Goal: Task Accomplishment & Management: Complete application form

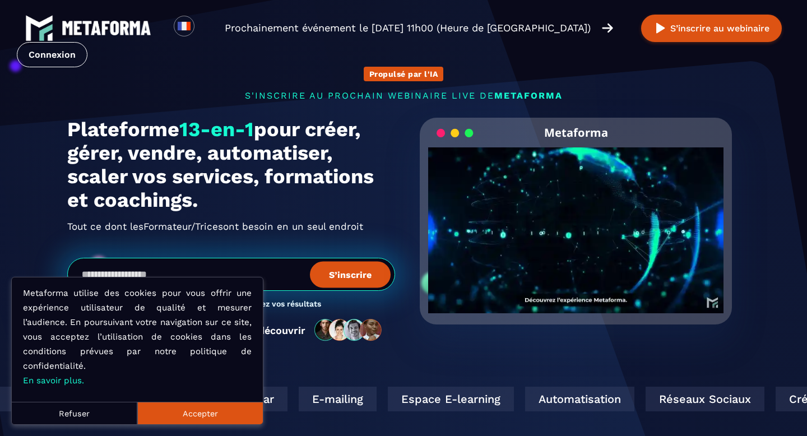
click at [202, 419] on button "Accepter" at bounding box center [200, 413] width 126 height 22
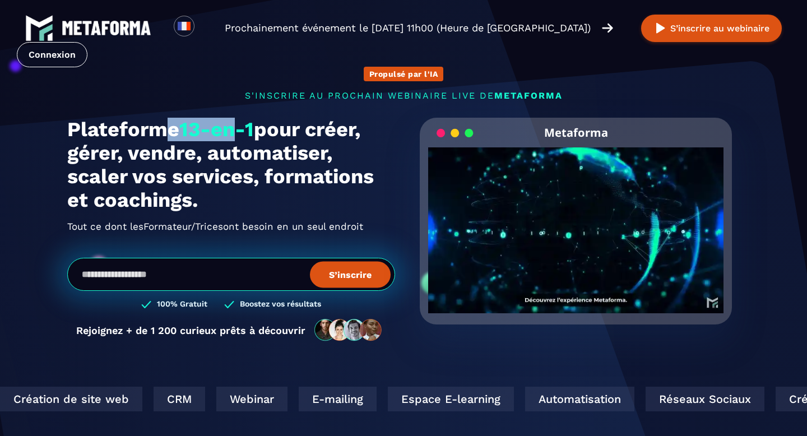
drag, startPoint x: 159, startPoint y: 126, endPoint x: 270, endPoint y: 131, distance: 111.6
click at [270, 131] on h1 "Plateforme 13-en-1 pour créer, gérer, vendre, automatiser, scaler vos services,…" at bounding box center [231, 165] width 328 height 94
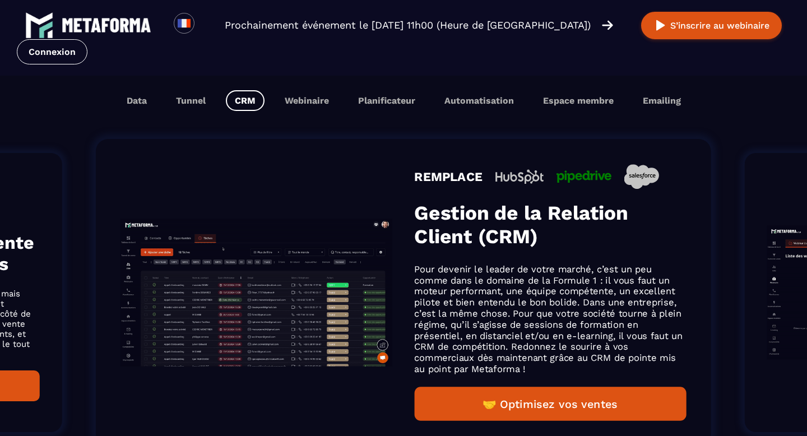
scroll to position [706, 0]
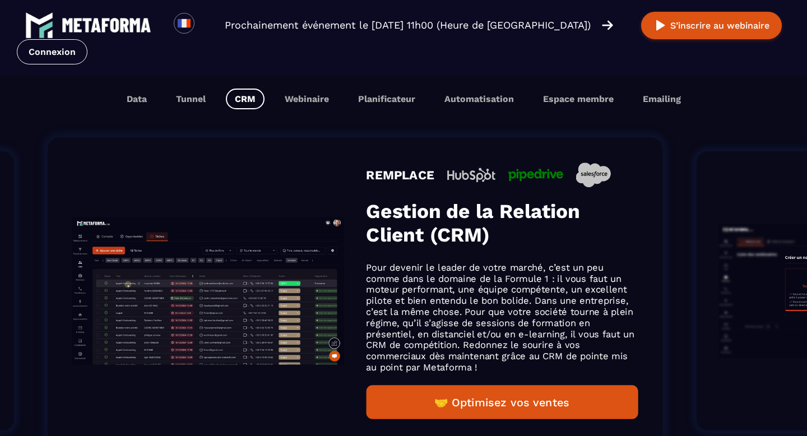
drag, startPoint x: 420, startPoint y: 219, endPoint x: 369, endPoint y: 217, distance: 50.5
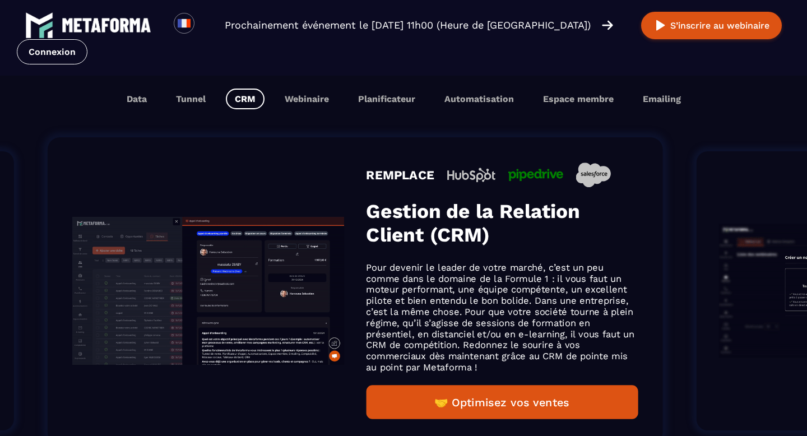
click at [371, 217] on h3 "Gestion de la Relation Client (CRM)" at bounding box center [502, 222] width 272 height 47
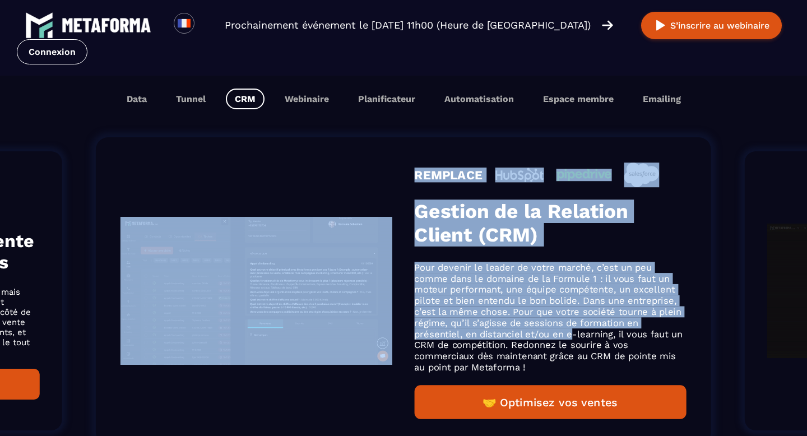
drag, startPoint x: 571, startPoint y: 328, endPoint x: 289, endPoint y: 258, distance: 290.9
click at [292, 258] on div "REMPLACE Gestion de la Relation Client (CRM) Pour devenir le leader de votre ma…" at bounding box center [403, 290] width 615 height 307
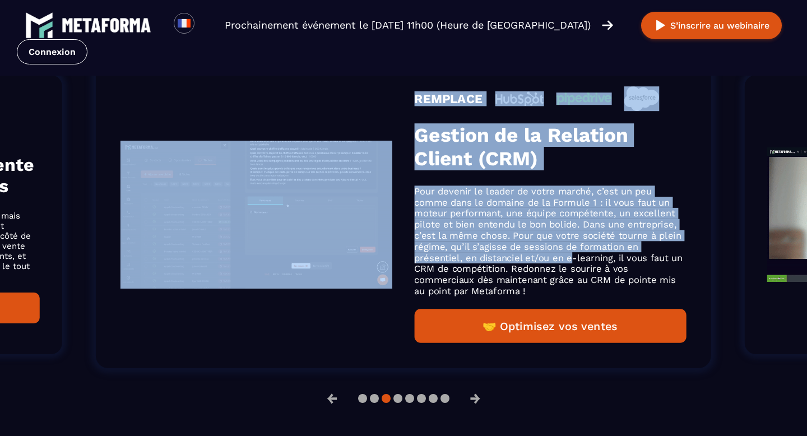
scroll to position [743, 0]
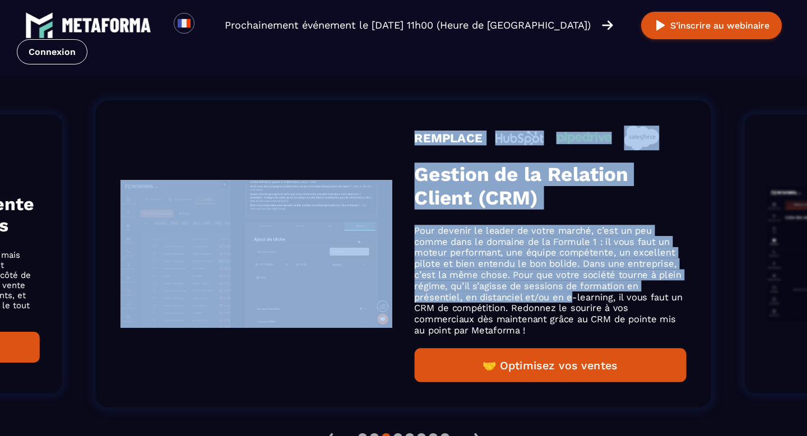
click at [542, 243] on p "Pour devenir le leader de votre marché, c’est un peu comme dans le domaine de l…" at bounding box center [551, 280] width 272 height 111
click at [555, 194] on h3 "Gestion de la Relation Client (CRM)" at bounding box center [551, 185] width 272 height 47
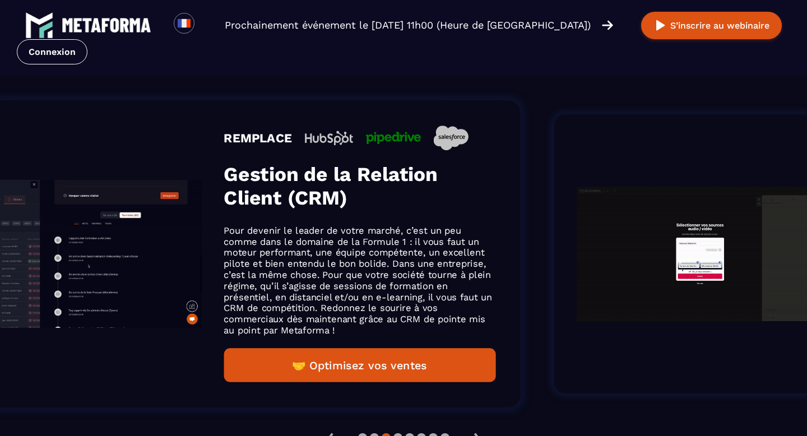
drag, startPoint x: 609, startPoint y: 285, endPoint x: 392, endPoint y: 266, distance: 218.3
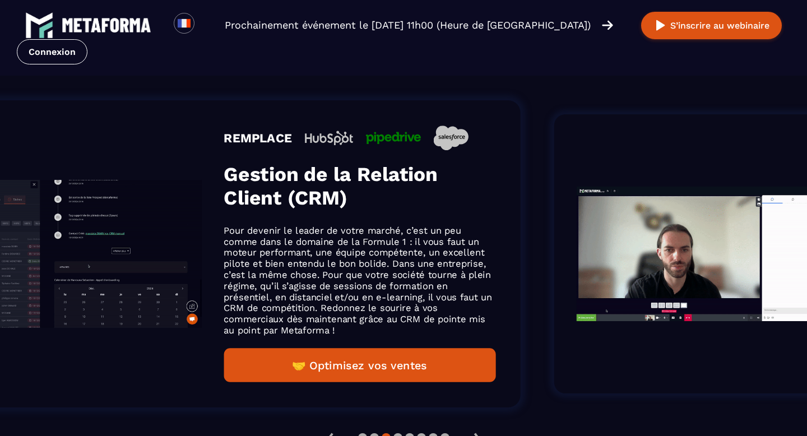
click at [399, 267] on p "Pour devenir le leader de votre marché, c’est un peu comme dans le domaine de l…" at bounding box center [360, 280] width 272 height 111
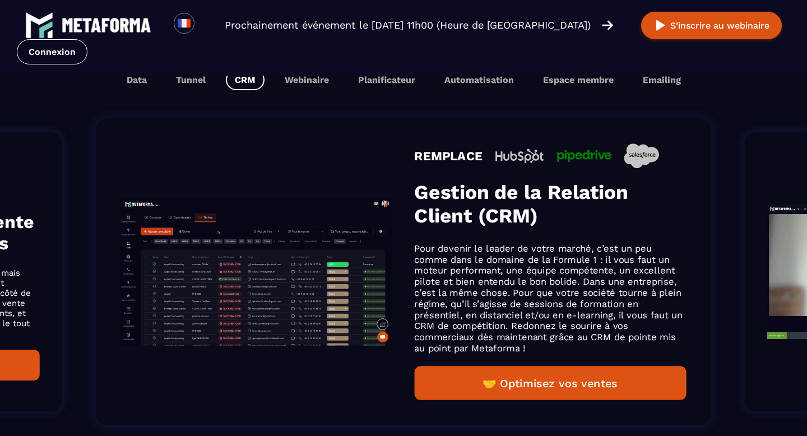
scroll to position [761, 0]
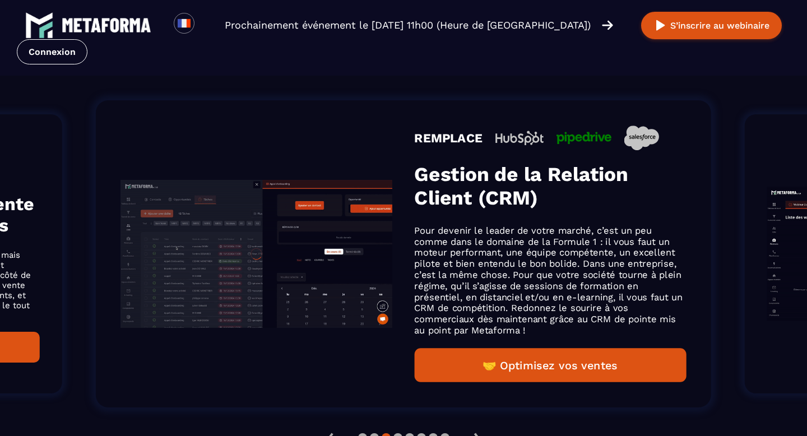
drag, startPoint x: 536, startPoint y: 308, endPoint x: 326, endPoint y: 262, distance: 214.7
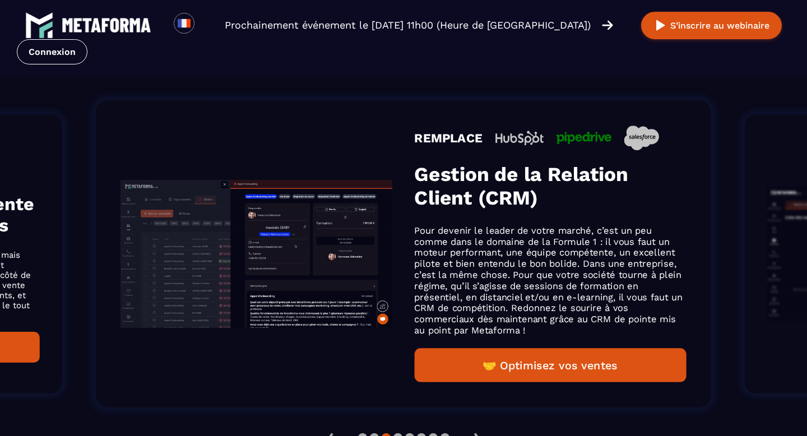
click at [415, 262] on p "Pour devenir le leader de votre marché, c’est un peu comme dans le domaine de l…" at bounding box center [551, 280] width 272 height 111
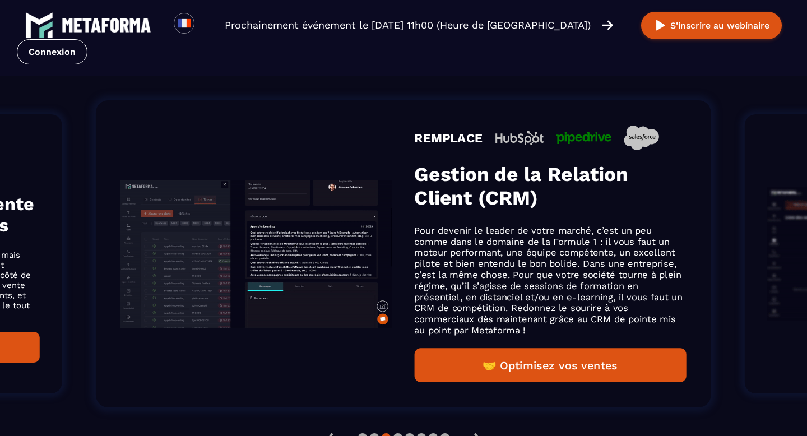
drag, startPoint x: 552, startPoint y: 309, endPoint x: 224, endPoint y: 255, distance: 332.2
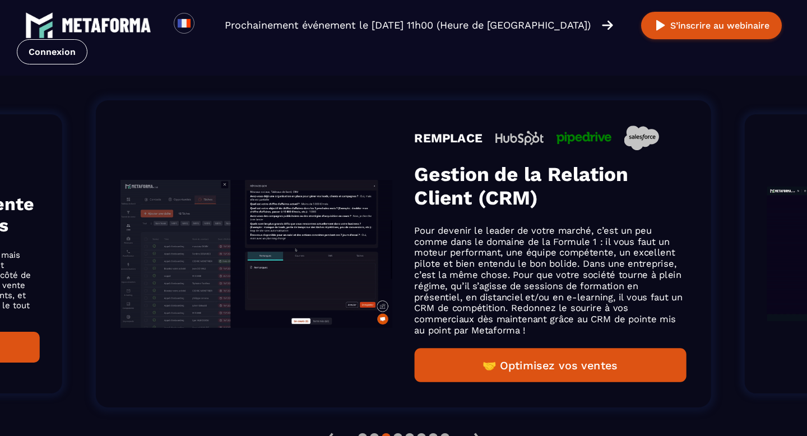
click at [415, 254] on p "Pour devenir le leader de votre marché, c’est un peu comme dans le domaine de l…" at bounding box center [551, 280] width 272 height 111
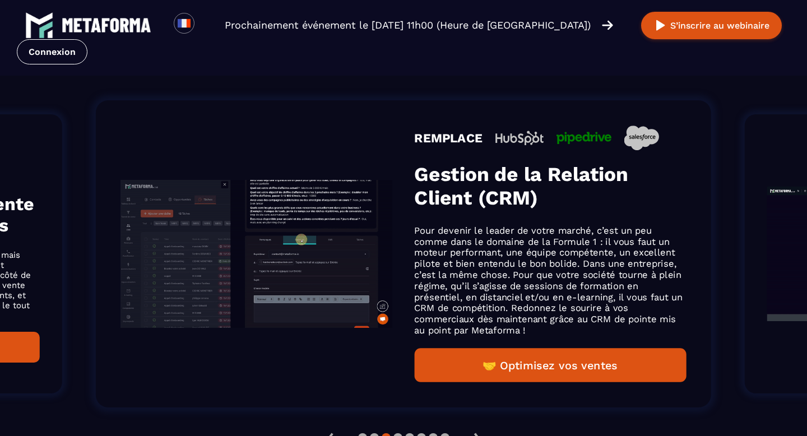
drag, startPoint x: 565, startPoint y: 280, endPoint x: 213, endPoint y: 252, distance: 352.4
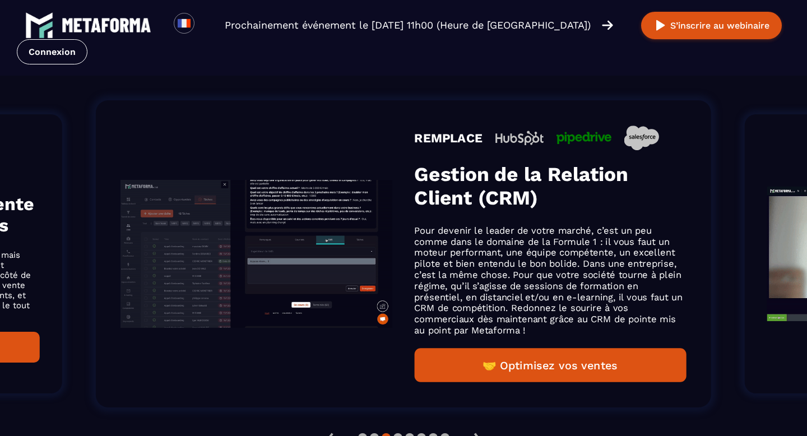
click at [415, 250] on p "Pour devenir le leader de votre marché, c’est un peu comme dans le domaine de l…" at bounding box center [551, 280] width 272 height 111
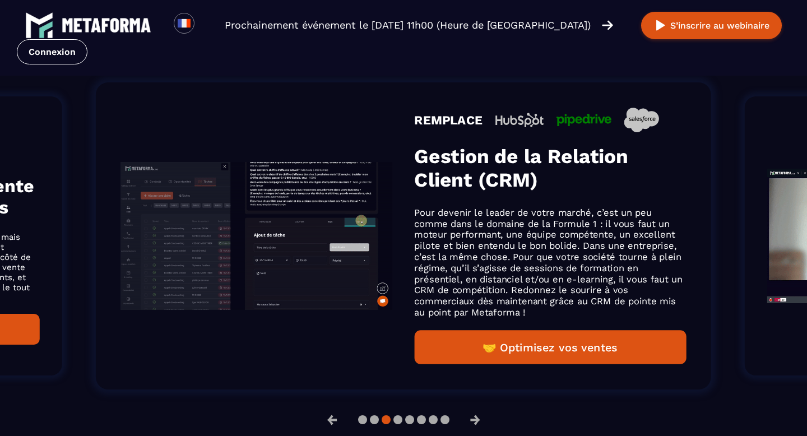
scroll to position [743, 0]
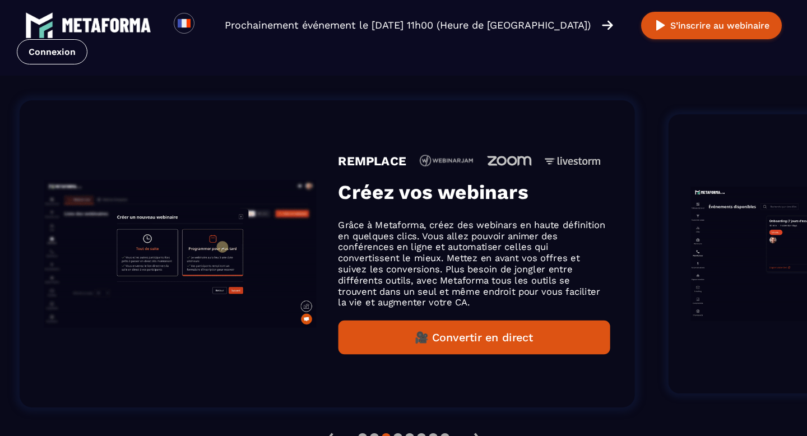
drag, startPoint x: 774, startPoint y: 354, endPoint x: 77, endPoint y: 283, distance: 700.6
click at [77, 283] on div "REMPLACE Créez vos webinars Grâce à Metaforma, créez des webinars en haute défi…" at bounding box center [327, 253] width 615 height 307
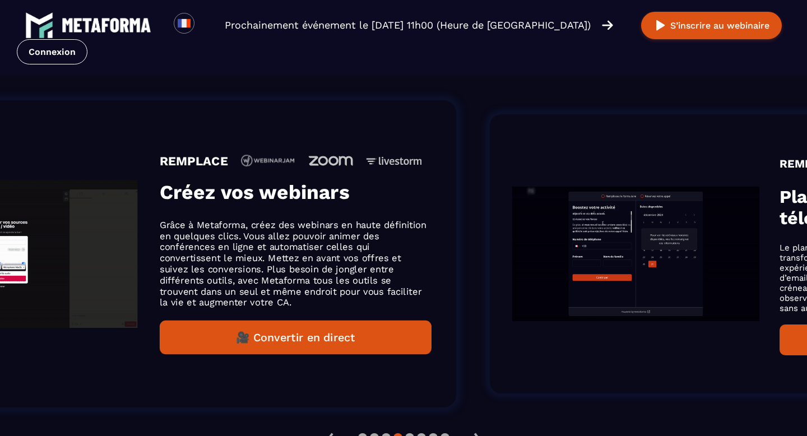
drag, startPoint x: 402, startPoint y: 352, endPoint x: 101, endPoint y: 300, distance: 304.9
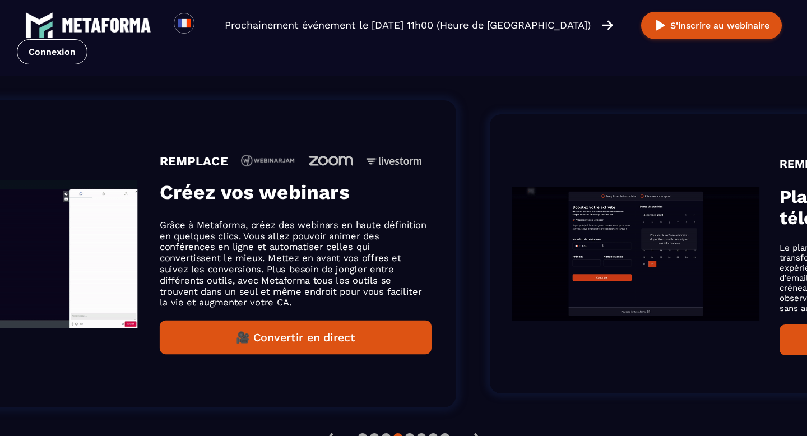
click at [105, 302] on div "REMPLACE Créez vos webinars Grâce à Metaforma, créez des webinars en haute défi…" at bounding box center [148, 253] width 615 height 307
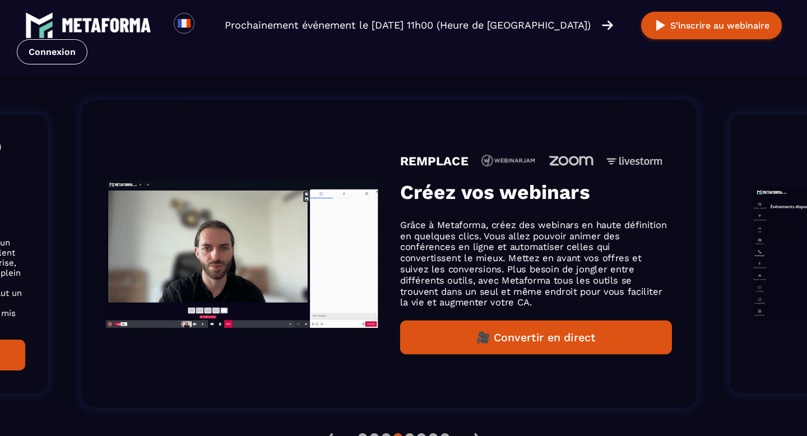
drag, startPoint x: 594, startPoint y: 270, endPoint x: 312, endPoint y: 207, distance: 288.6
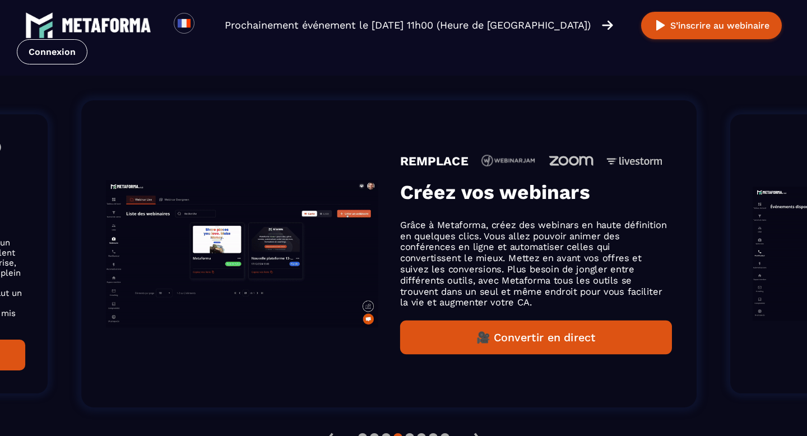
click at [400, 211] on div "REMPLACE Créez vos webinars Grâce à Metaforma, créez des webinars en haute défi…" at bounding box center [536, 254] width 272 height 201
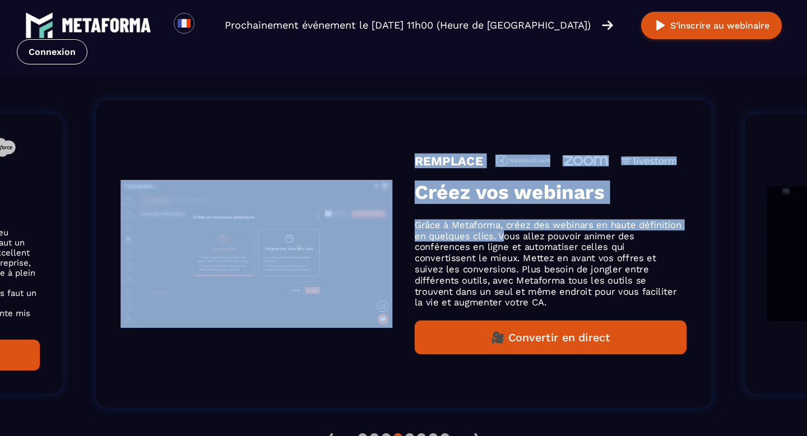
drag, startPoint x: 504, startPoint y: 241, endPoint x: 247, endPoint y: 191, distance: 261.6
click at [247, 192] on div "REMPLACE Créez vos webinars Grâce à Metaforma, créez des webinars en haute défi…" at bounding box center [403, 253] width 615 height 307
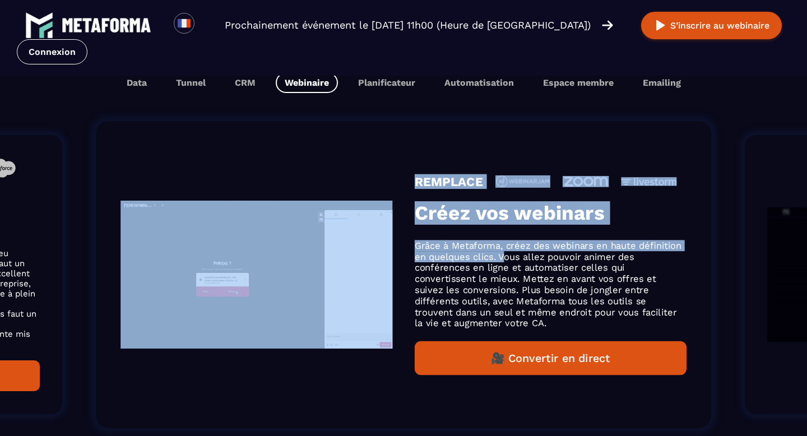
scroll to position [801, 0]
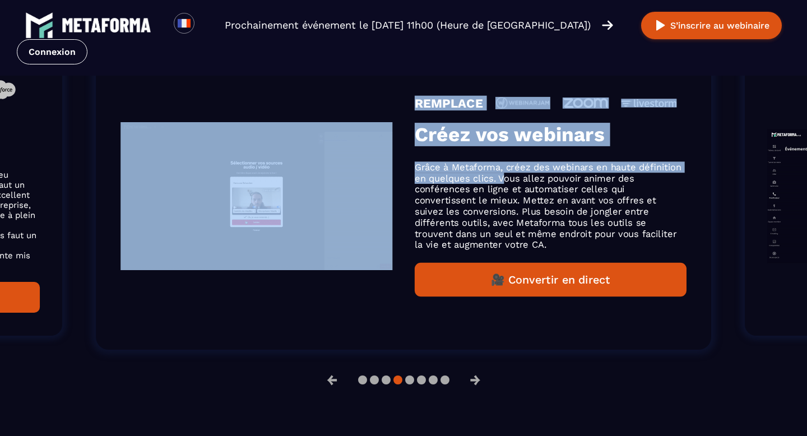
click at [541, 215] on p "Grâce à Metaforma, créez des webinars en haute définition en quelques clics. Vo…" at bounding box center [551, 205] width 272 height 89
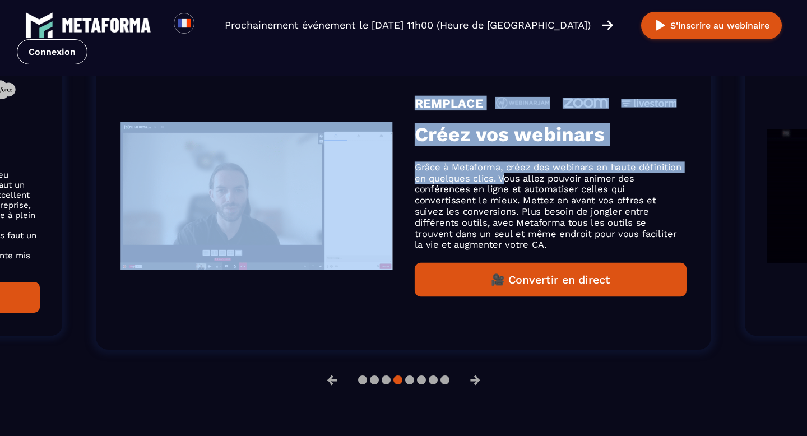
click at [517, 123] on h3 "Créez vos webinars" at bounding box center [551, 135] width 272 height 24
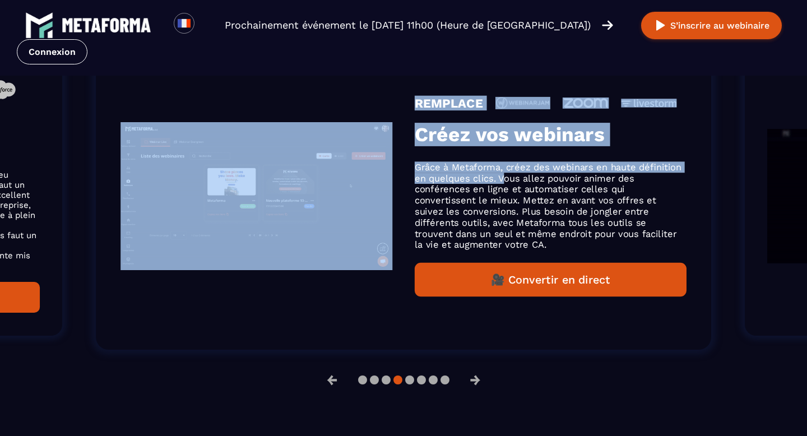
click at [472, 224] on p "Grâce à Metaforma, créez des webinars en haute définition en quelques clics. Vo…" at bounding box center [551, 205] width 272 height 89
drag, startPoint x: 438, startPoint y: 201, endPoint x: 749, endPoint y: 247, distance: 313.8
click at [686, 249] on div "REMPLACE Créez vos webinars Grâce à Metaforma, créez des webinars en haute défi…" at bounding box center [551, 196] width 272 height 201
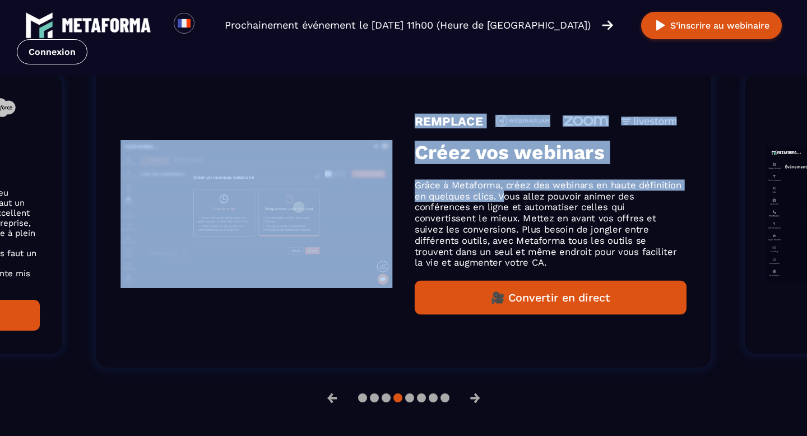
scroll to position [819, 0]
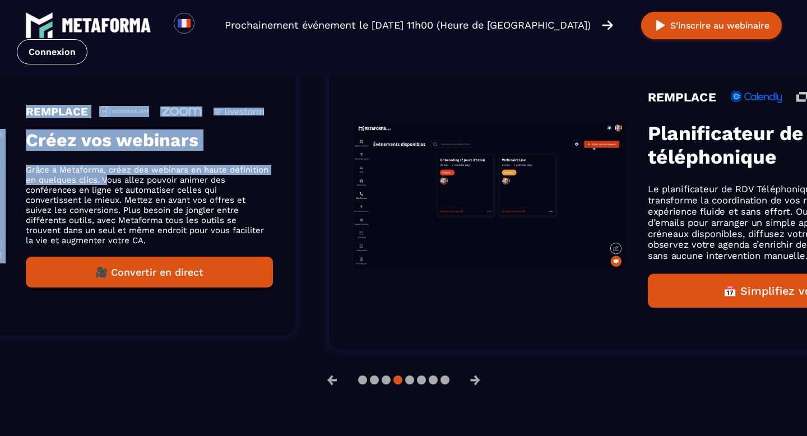
drag, startPoint x: 527, startPoint y: 206, endPoint x: 0, endPoint y: 128, distance: 532.3
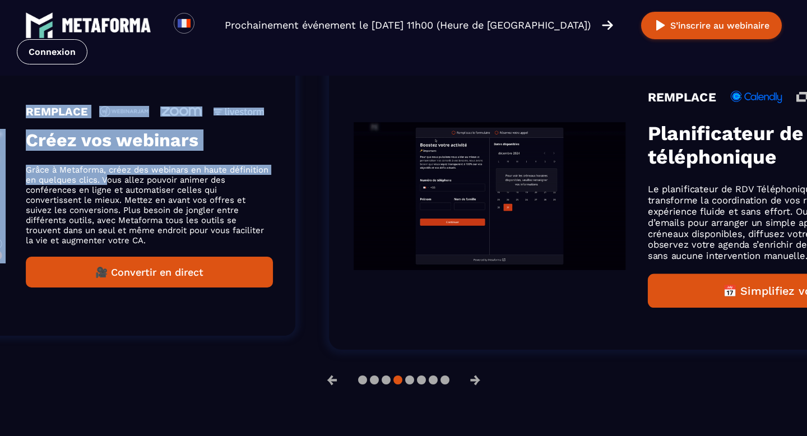
click at [26, 128] on div "REMPLACE Créez vos webinars Grâce à Metaforma, créez des webinars en haute défi…" at bounding box center [149, 196] width 247 height 183
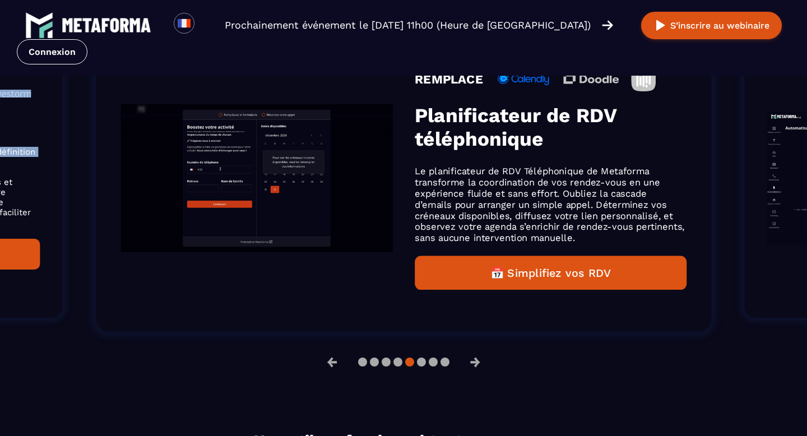
scroll to position [801, 0]
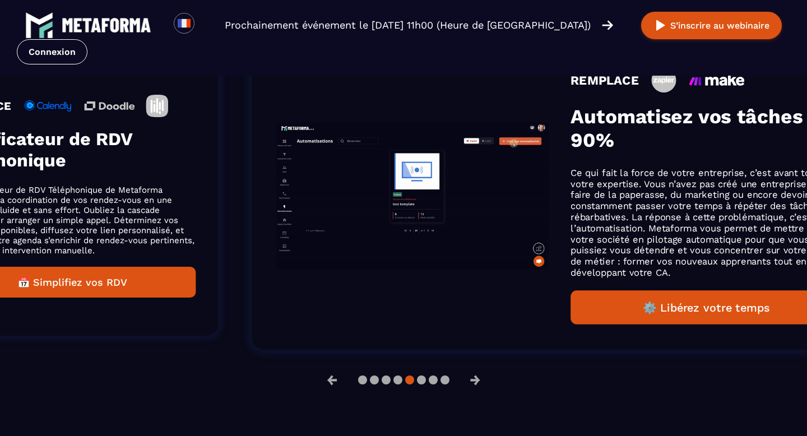
drag, startPoint x: 531, startPoint y: 235, endPoint x: 44, endPoint y: 123, distance: 499.1
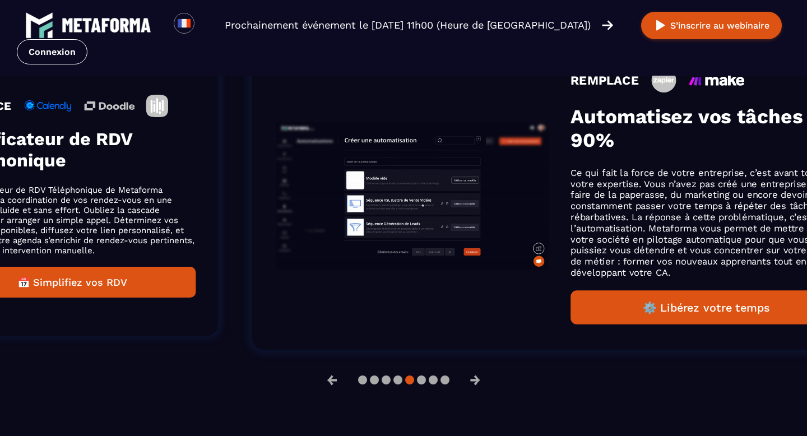
click at [44, 123] on div "REMPLACE Planificateur de RDV téléphonique Le planificateur de RDV Téléphonique…" at bounding box center [72, 196] width 247 height 203
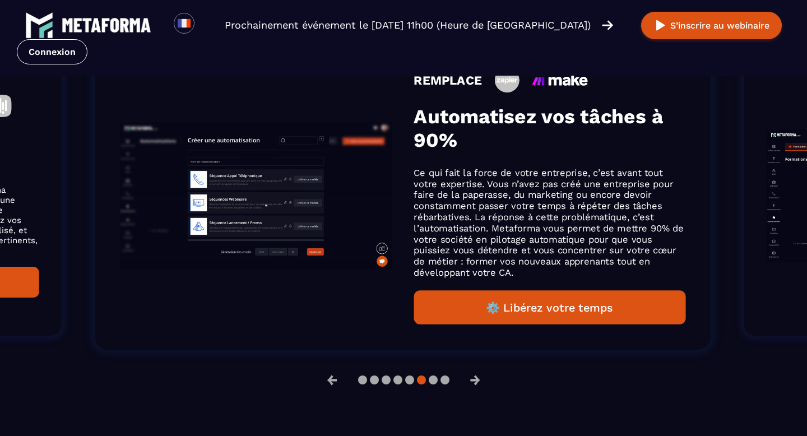
drag, startPoint x: 533, startPoint y: 226, endPoint x: 533, endPoint y: 259, distance: 33.1
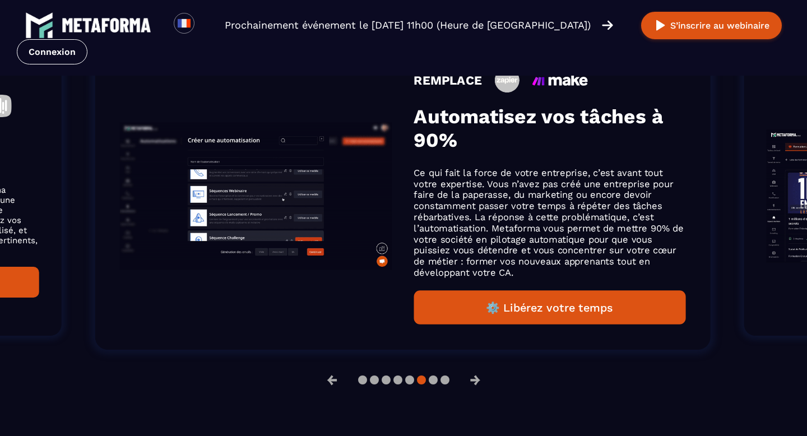
click at [533, 259] on p "Ce qui fait la force de votre entreprise, c’est avant tout votre expertise. Vou…" at bounding box center [550, 222] width 272 height 111
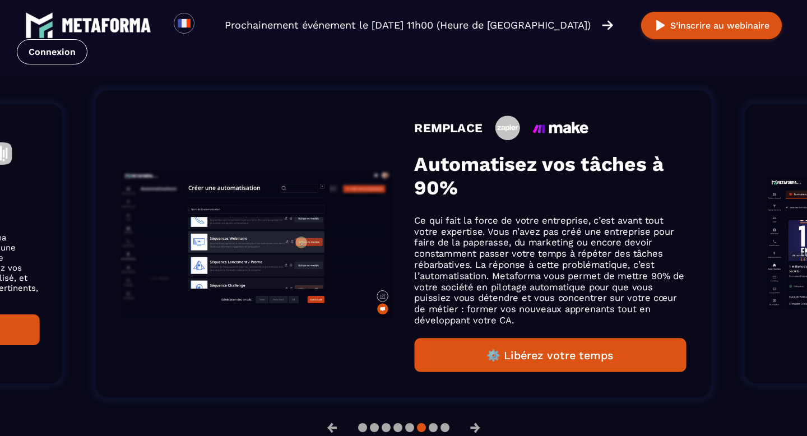
scroll to position [789, 0]
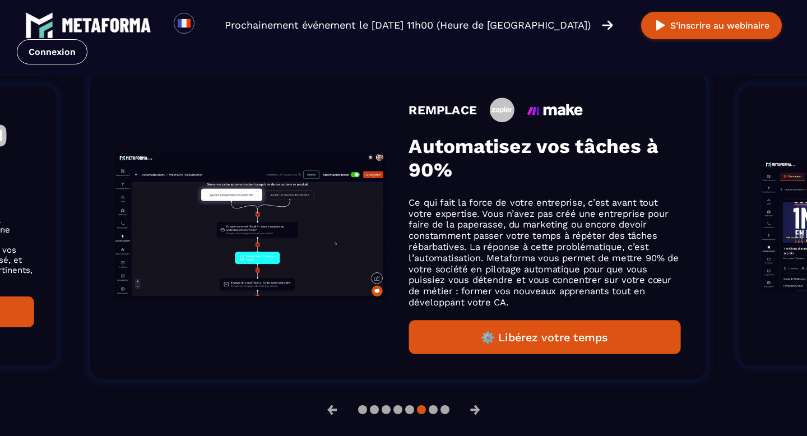
drag, startPoint x: 592, startPoint y: 245, endPoint x: 257, endPoint y: 193, distance: 338.5
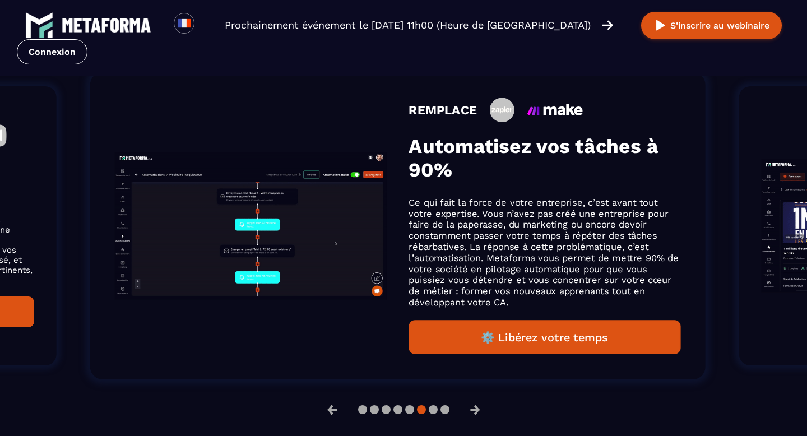
click at [409, 194] on div "REMPLACE Automatisez vos tâches à 90% Ce qui fait la force de votre entreprise,…" at bounding box center [545, 225] width 272 height 257
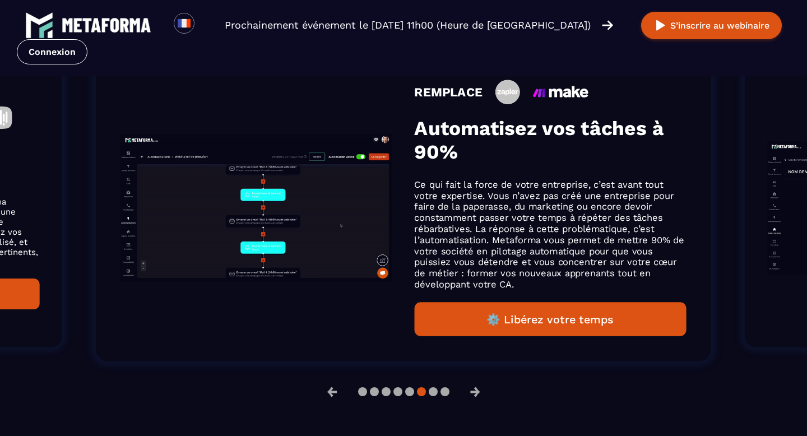
scroll to position [771, 0]
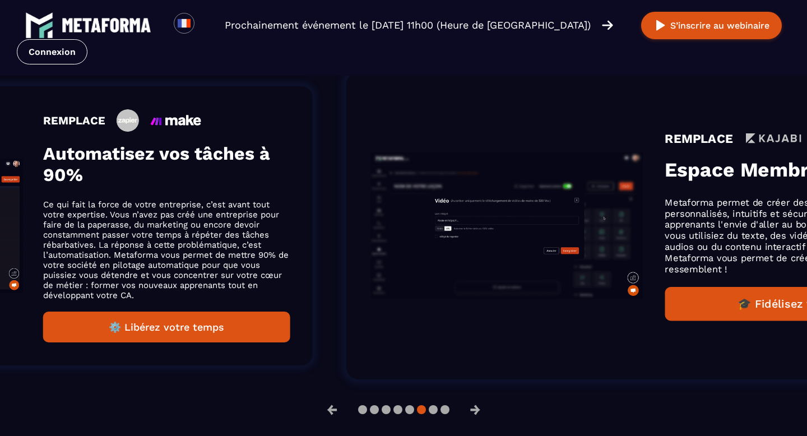
drag, startPoint x: 610, startPoint y: 203, endPoint x: 0, endPoint y: 83, distance: 621.3
click at [0, 83] on li "REMPLACE Automatisez vos tâches à 90% Ce qui fait la force de votre entreprise,…" at bounding box center [33, 225] width 621 height 341
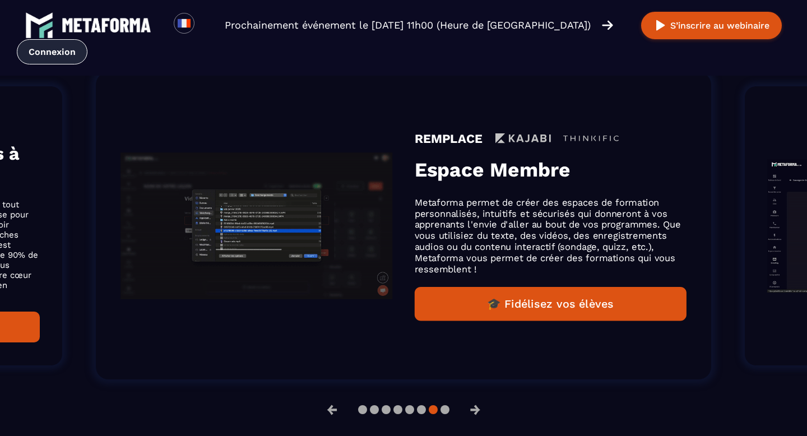
click at [45, 60] on link "Connexion" at bounding box center [52, 51] width 71 height 25
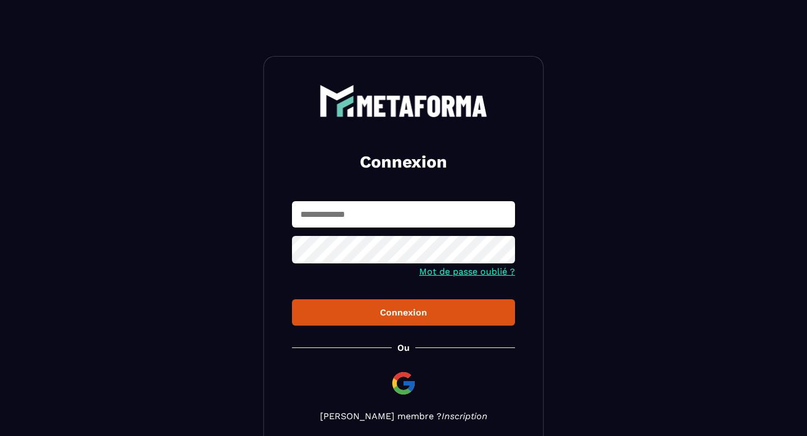
click at [449, 416] on link "Inscription" at bounding box center [465, 416] width 46 height 11
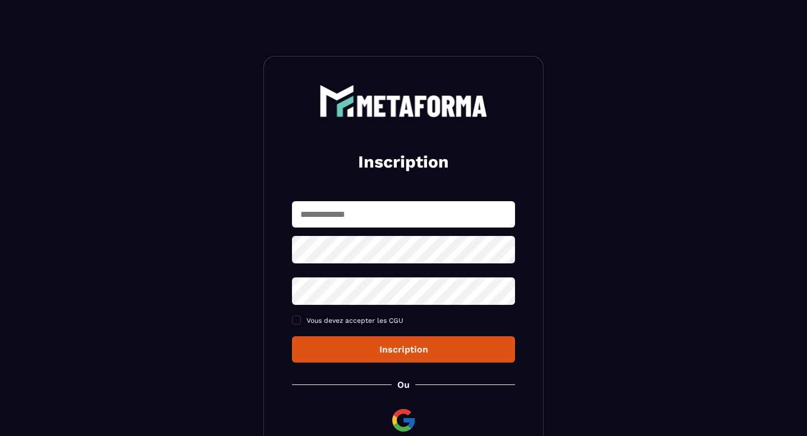
scroll to position [108, 0]
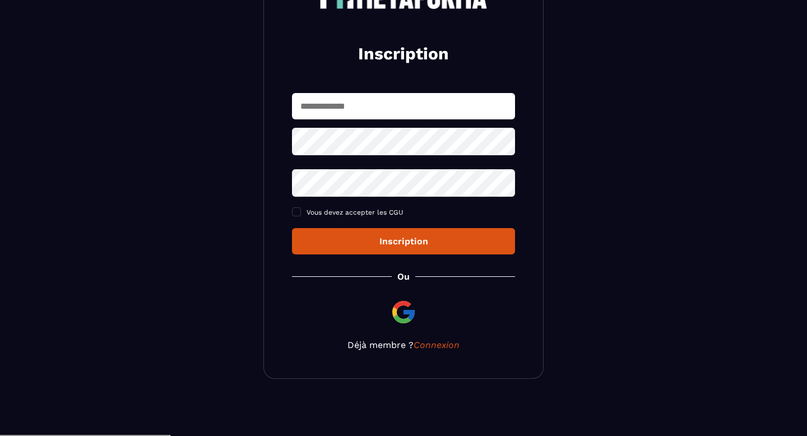
click at [338, 101] on input "text" at bounding box center [403, 106] width 223 height 26
type input "*"
type input "**********"
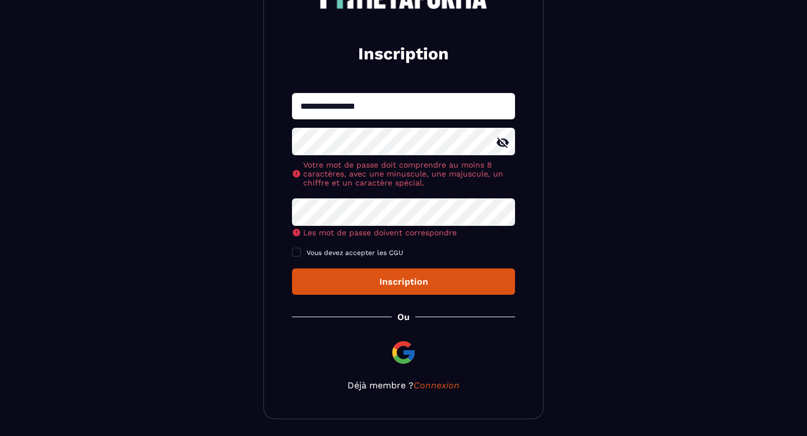
click at [327, 219] on div "**********" at bounding box center [403, 194] width 223 height 202
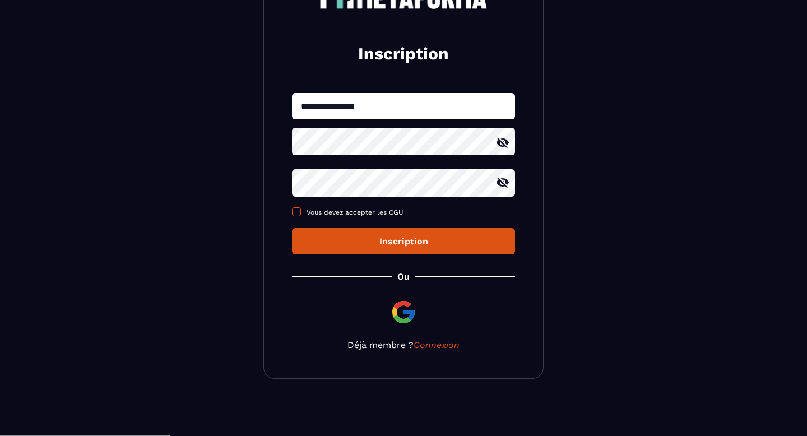
click at [367, 215] on span "Vous devez accepter les CGU" at bounding box center [354, 212] width 97 height 8
click at [394, 247] on div "Inscription" at bounding box center [403, 241] width 205 height 11
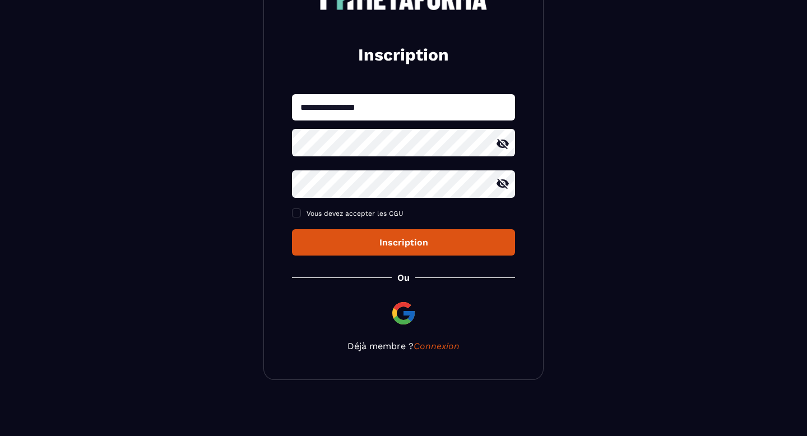
scroll to position [18, 0]
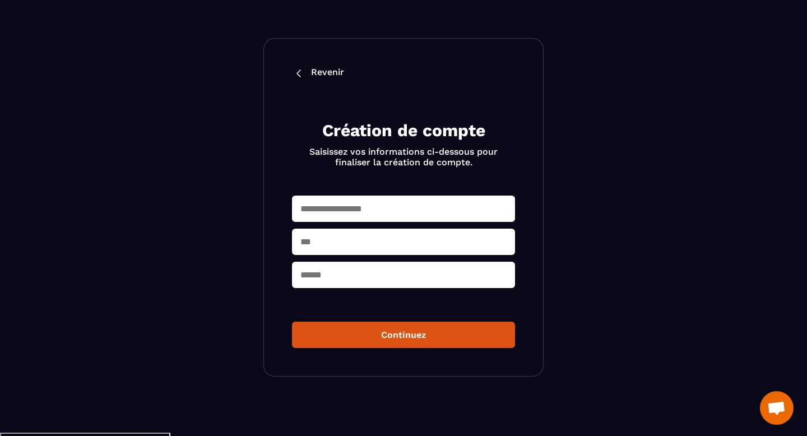
click at [383, 202] on input "text" at bounding box center [403, 209] width 223 height 26
type input "*****"
type input "*******"
type input "*****"
click at [389, 337] on button "Continuez" at bounding box center [403, 335] width 223 height 26
